Goal: Transaction & Acquisition: Register for event/course

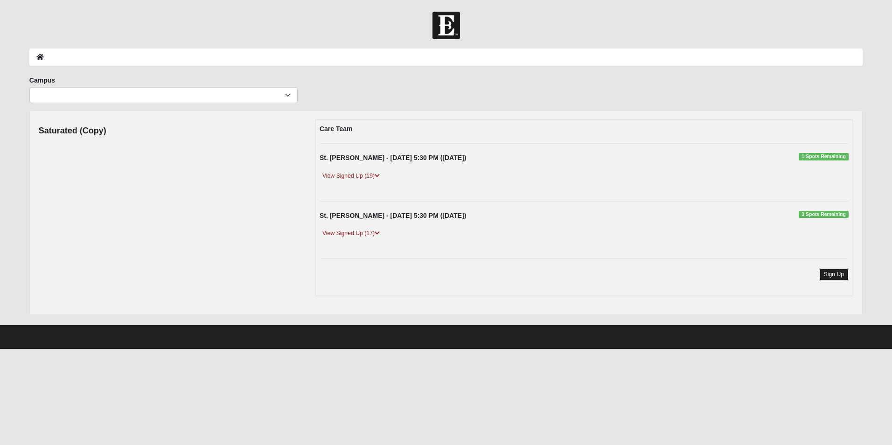
click at [829, 276] on link "Sign Up" at bounding box center [834, 274] width 30 height 13
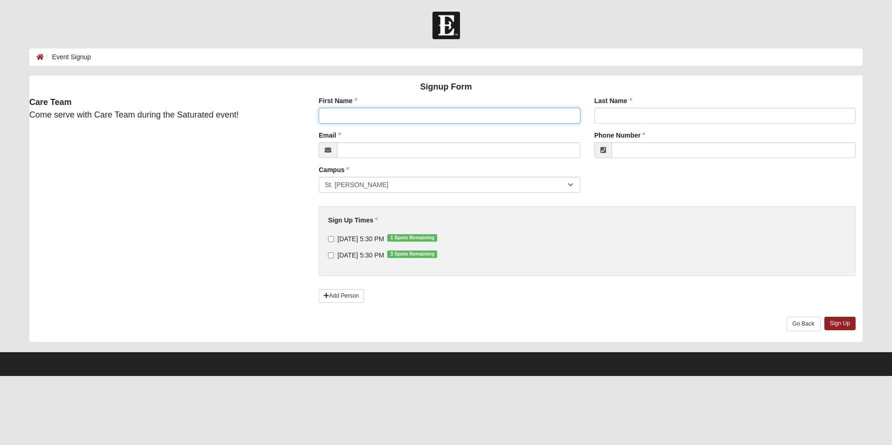
click at [445, 116] on input "First Name" at bounding box center [448, 116] width 261 height 16
type input "Nicholas"
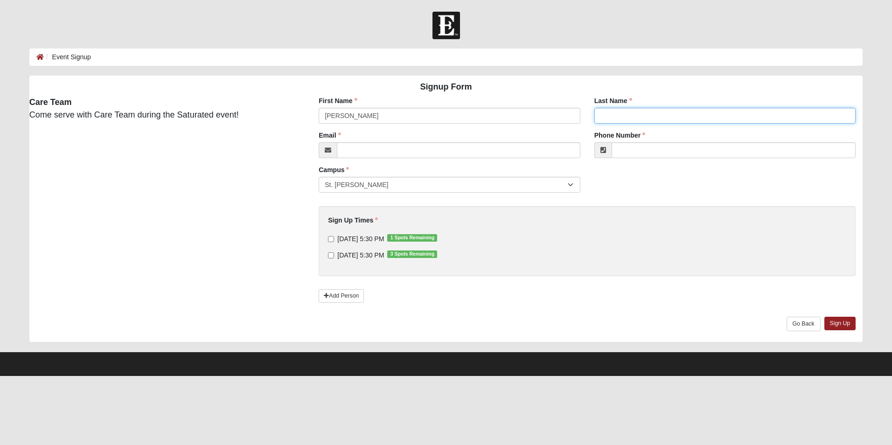
type input "Lekas"
type input "nclekas@gmail.com"
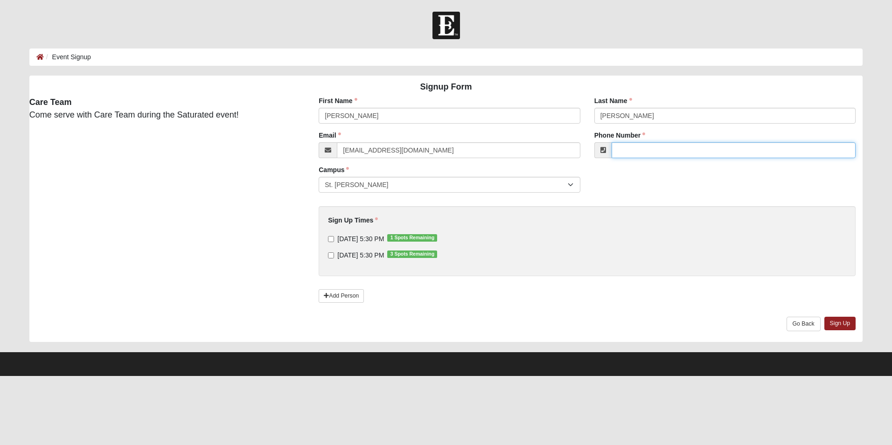
type input "(908) 377-6699"
click at [332, 239] on input "9/12/2025 5:30 PM 1 Spots Remaining" at bounding box center [331, 239] width 6 height 6
checkbox input "true"
click at [331, 255] on input "9/13/2025 5:30 PM 3 Spots Remaining" at bounding box center [331, 255] width 6 height 6
checkbox input "true"
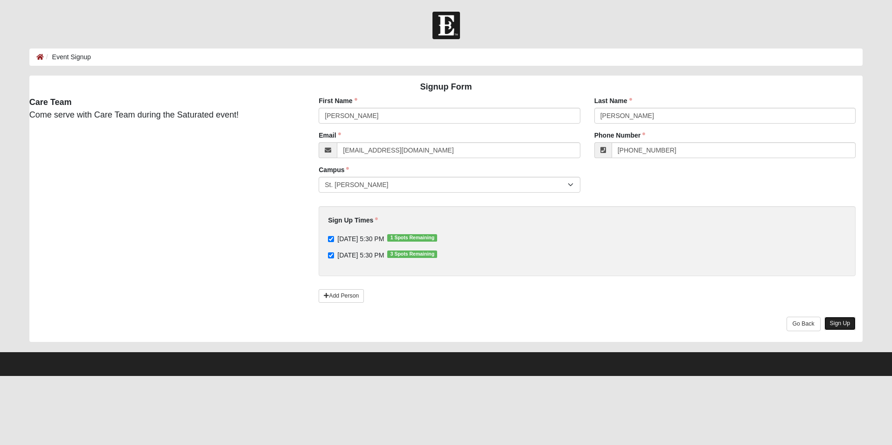
click at [836, 323] on link "Sign Up" at bounding box center [840, 324] width 32 height 14
